Goal: Information Seeking & Learning: Learn about a topic

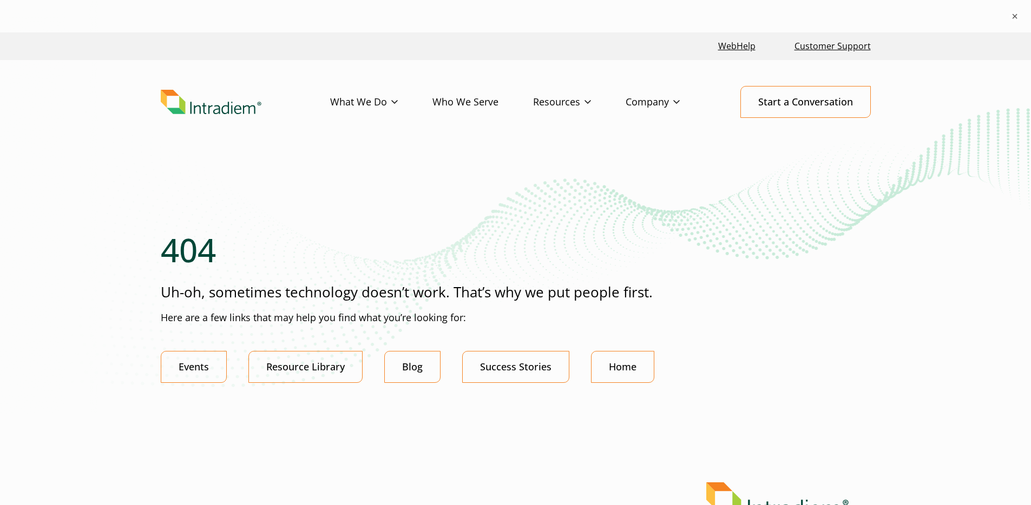
click at [221, 111] on img "Link to homepage of Intradiem" at bounding box center [211, 102] width 101 height 25
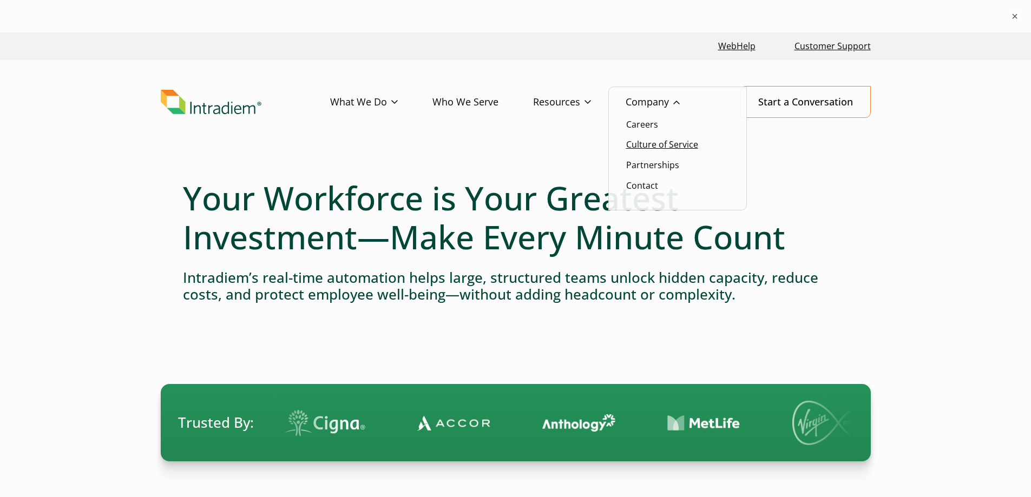
click at [651, 148] on link "Culture of Service" at bounding box center [662, 145] width 72 height 12
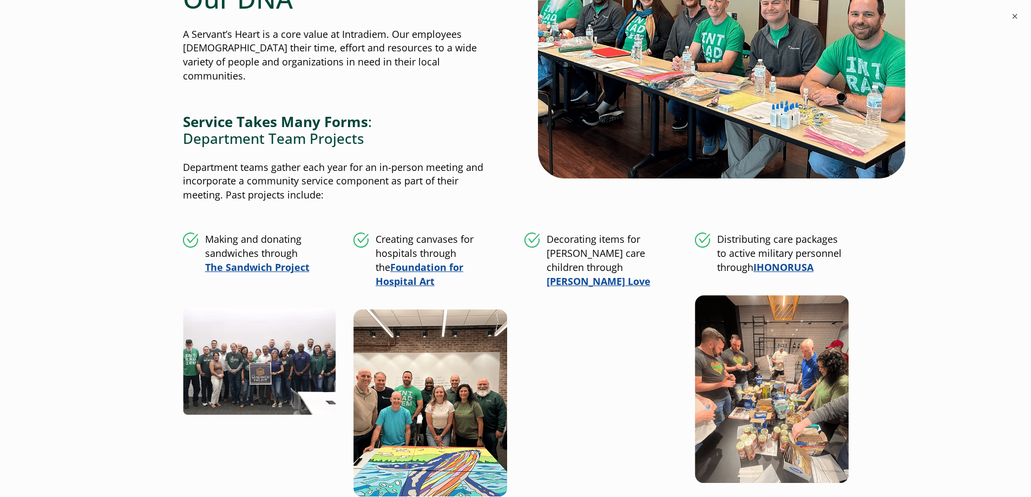
scroll to position [1203, 0]
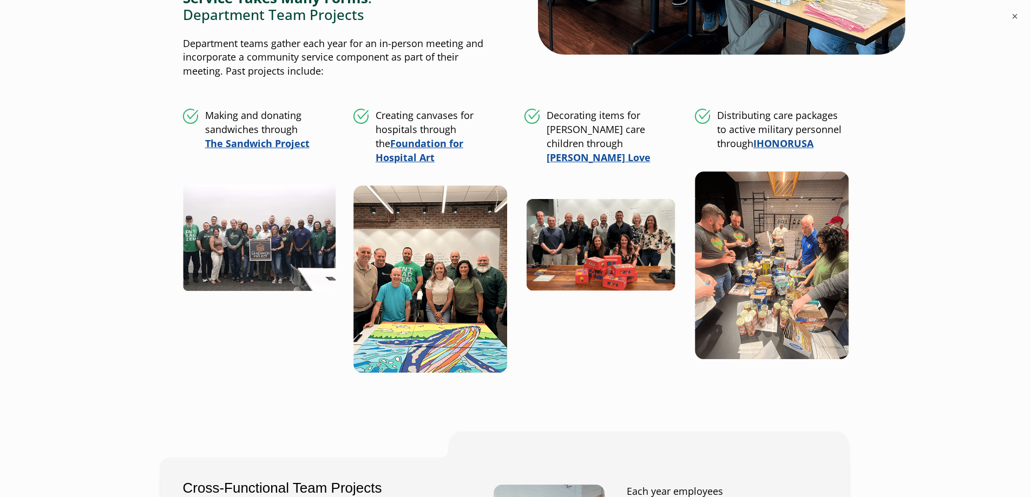
click at [204, 241] on img at bounding box center [260, 237] width 154 height 110
click at [425, 271] on img at bounding box center [430, 277] width 154 height 191
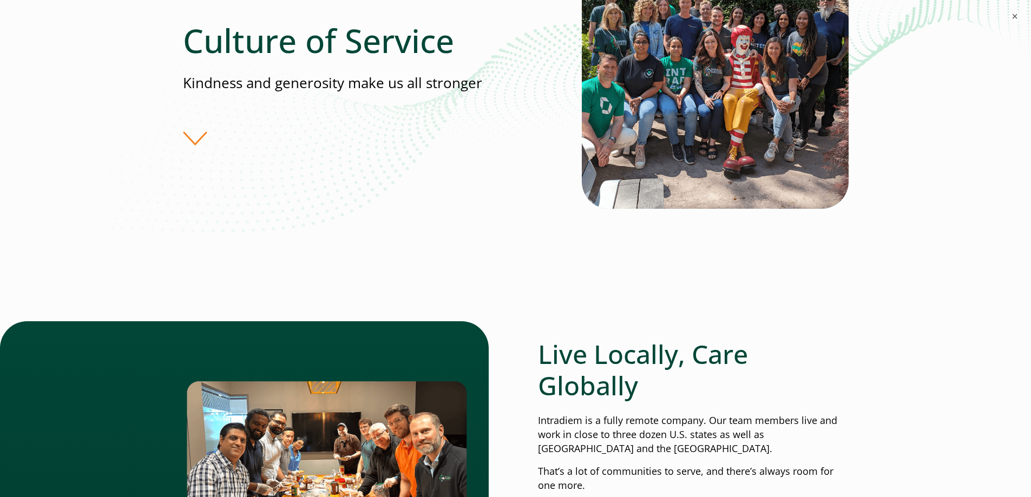
scroll to position [0, 0]
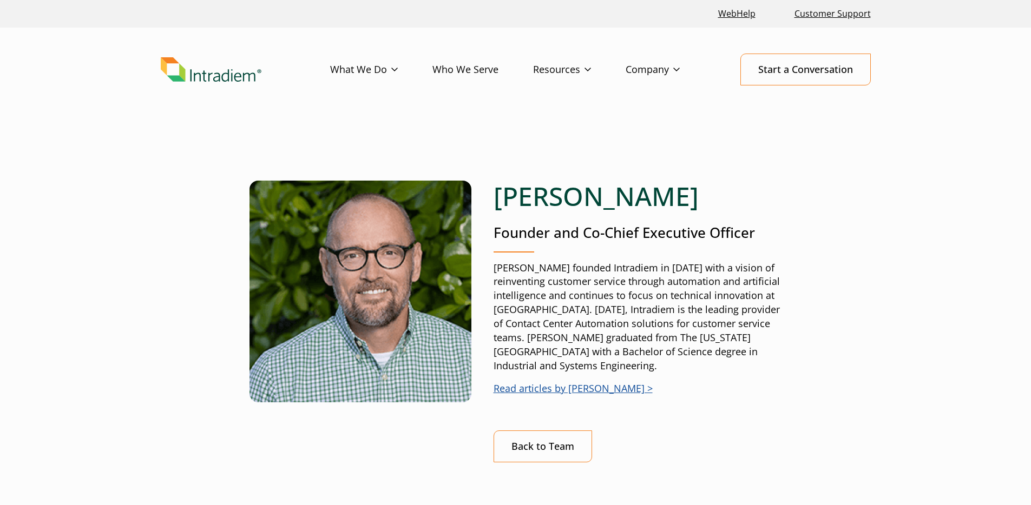
click at [601, 392] on link "Read articles by [PERSON_NAME] >" at bounding box center [572, 388] width 159 height 13
